Goal: Book appointment/travel/reservation

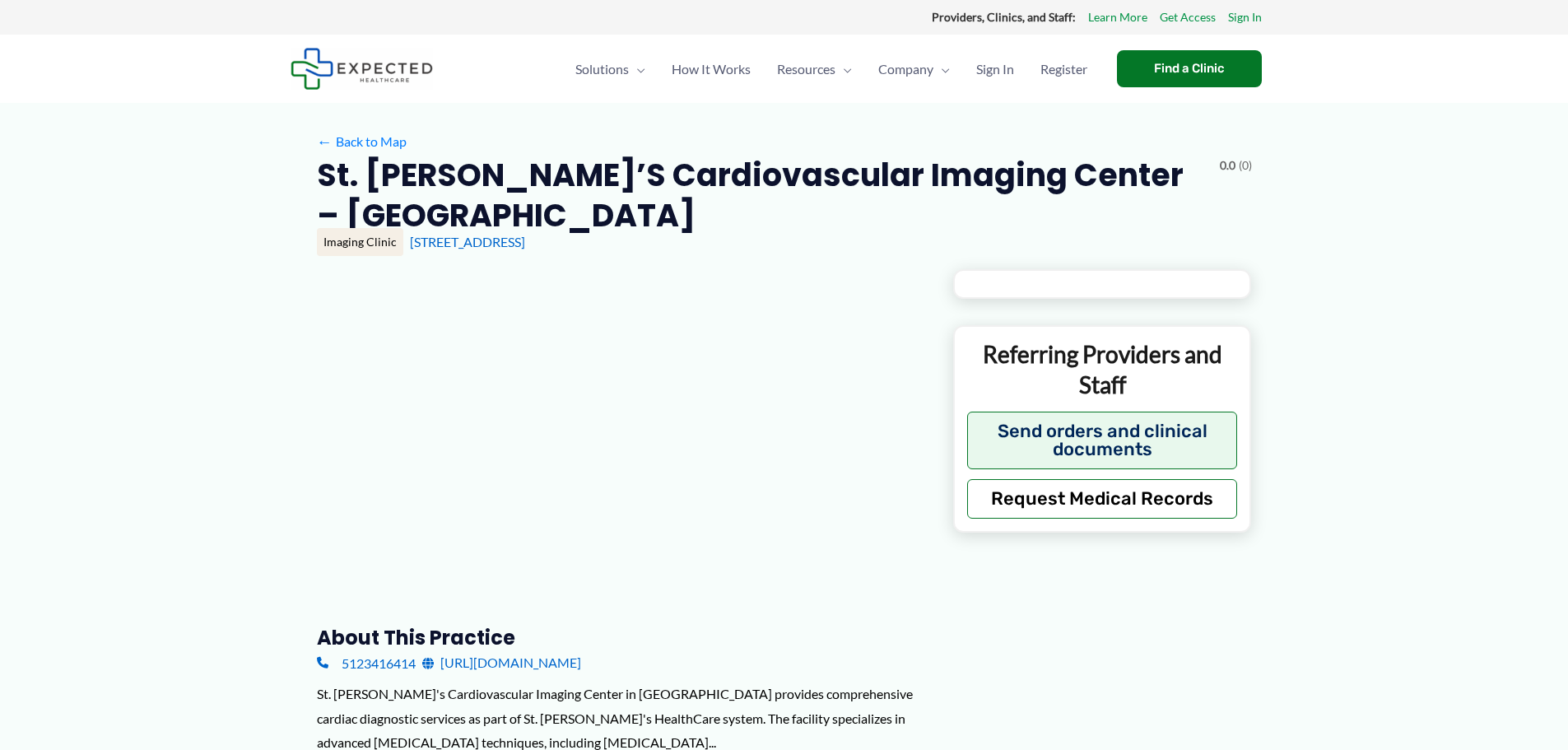
type input "**********"
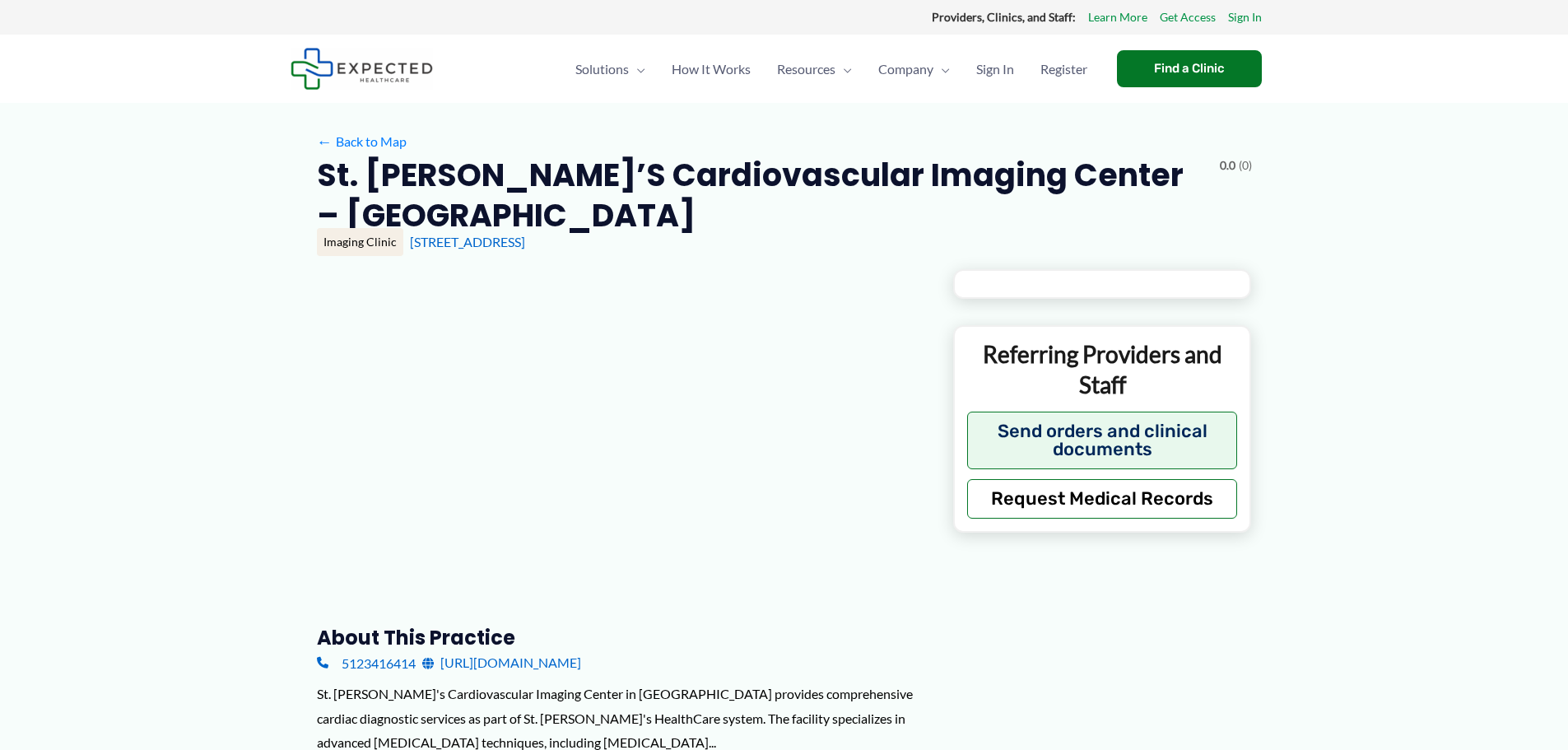
type input "**********"
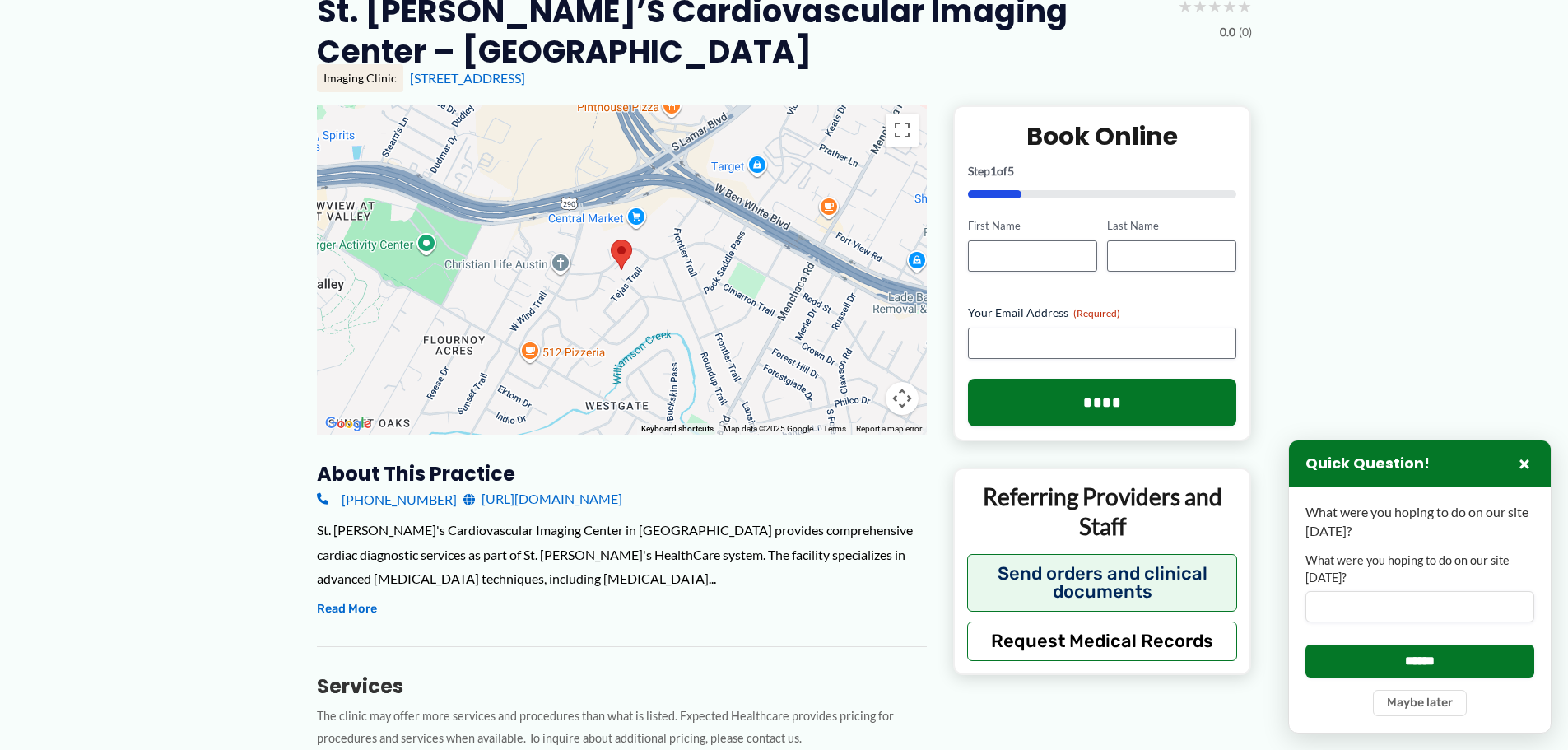
scroll to position [164, 0]
click at [549, 485] on link "[URL][DOMAIN_NAME]" at bounding box center [543, 497] width 159 height 24
